Goal: Transaction & Acquisition: Purchase product/service

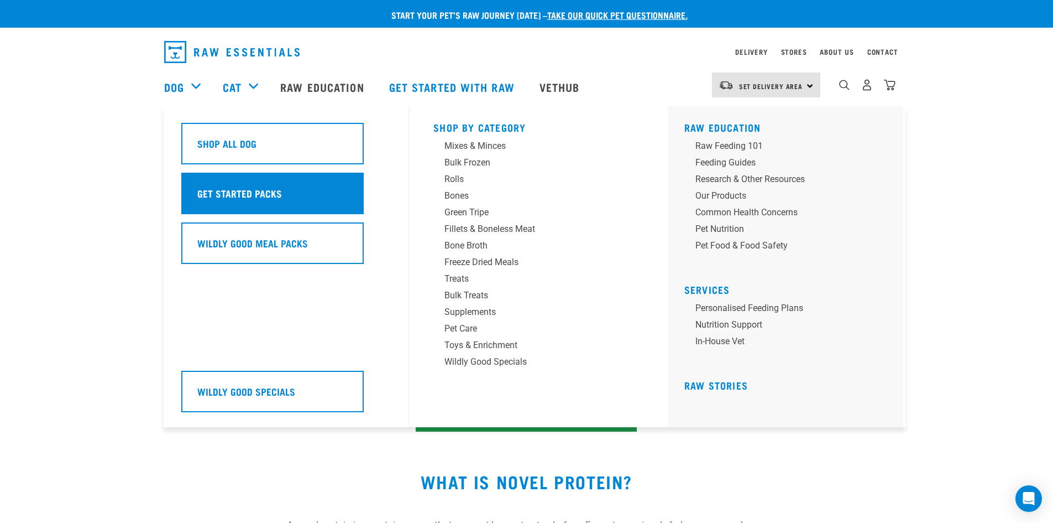
click at [223, 190] on h5 "Get Started Packs" at bounding box center [239, 193] width 85 height 14
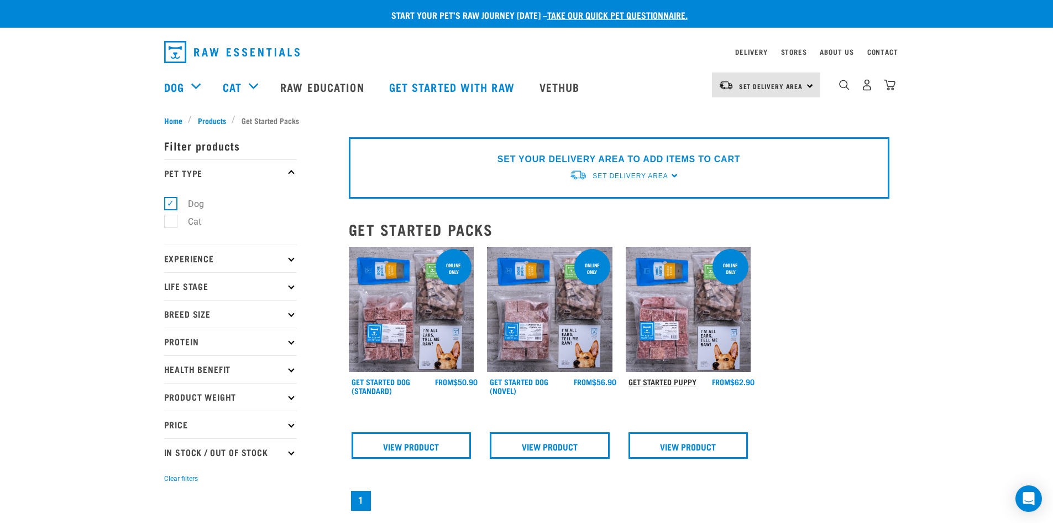
click at [654, 380] on link "Get Started Puppy" at bounding box center [663, 381] width 68 height 4
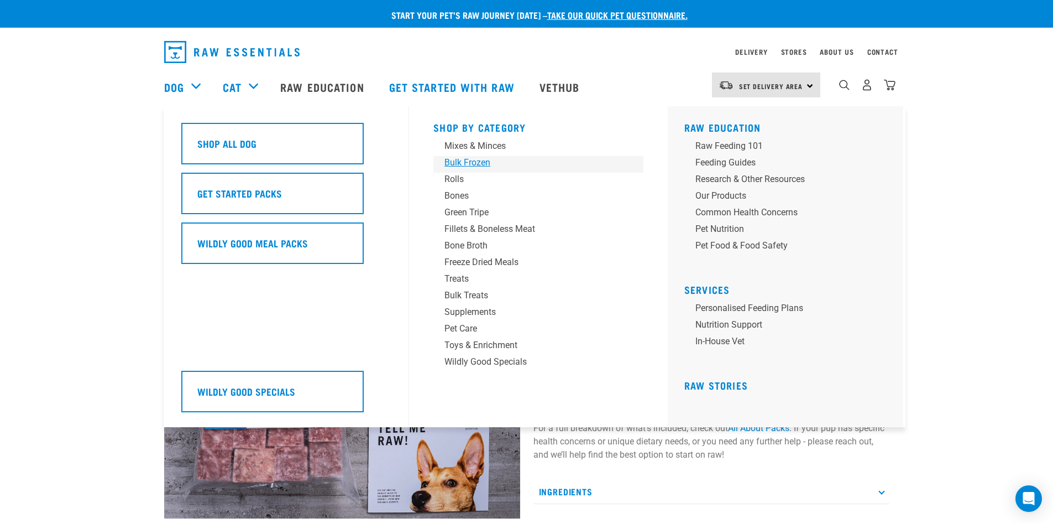
drag, startPoint x: 475, startPoint y: 161, endPoint x: 462, endPoint y: 164, distance: 13.0
click at [474, 161] on div "Bulk Frozen" at bounding box center [531, 162] width 173 height 13
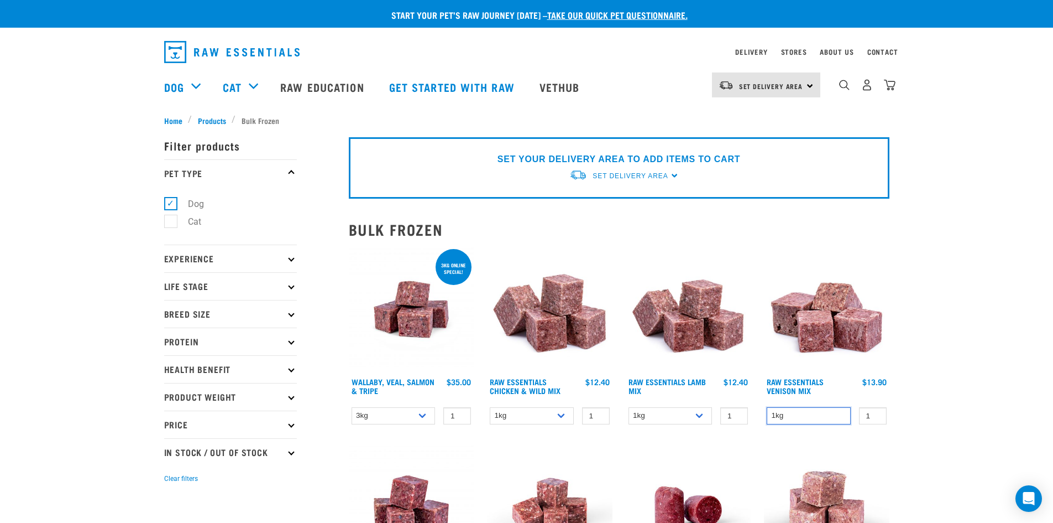
click at [825, 410] on select "1kg" at bounding box center [809, 415] width 84 height 17
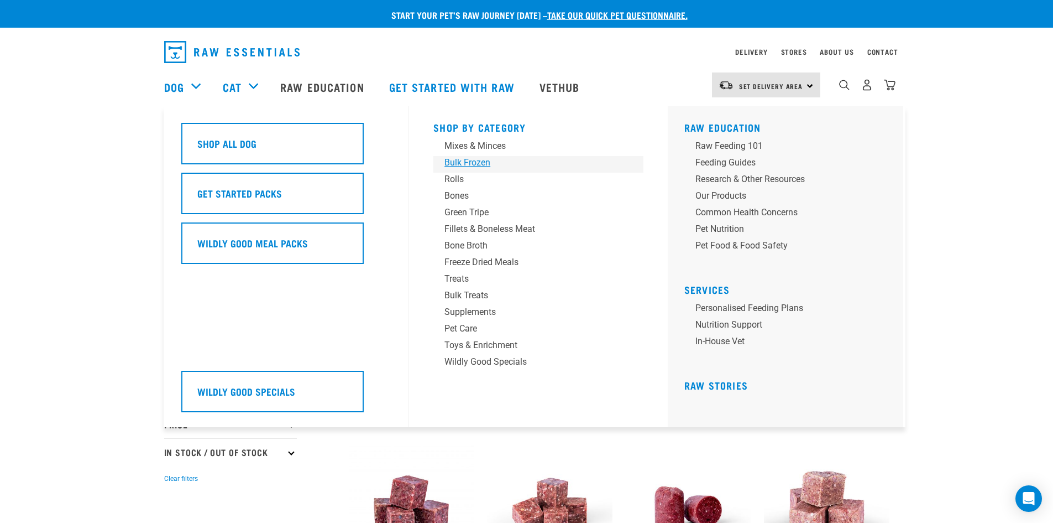
click at [469, 163] on div "Bulk Frozen" at bounding box center [531, 162] width 173 height 13
